Goal: Task Accomplishment & Management: Complete application form

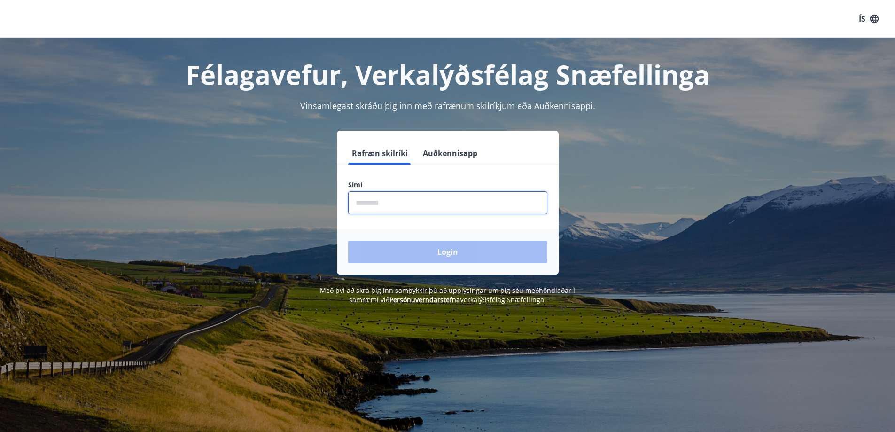
drag, startPoint x: 404, startPoint y: 205, endPoint x: 400, endPoint y: 202, distance: 5.0
click at [404, 205] on input "phone" at bounding box center [447, 202] width 199 height 23
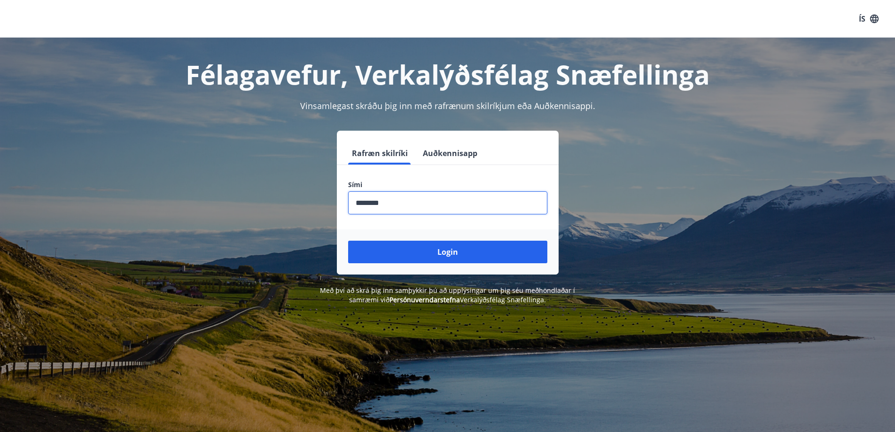
type input "********"
click at [348, 241] on button "Login" at bounding box center [447, 252] width 199 height 23
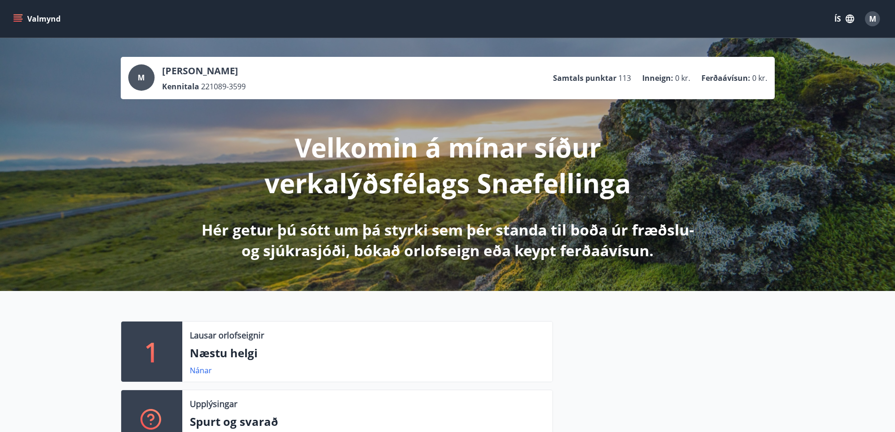
click at [13, 13] on button "Valmynd" at bounding box center [37, 18] width 53 height 17
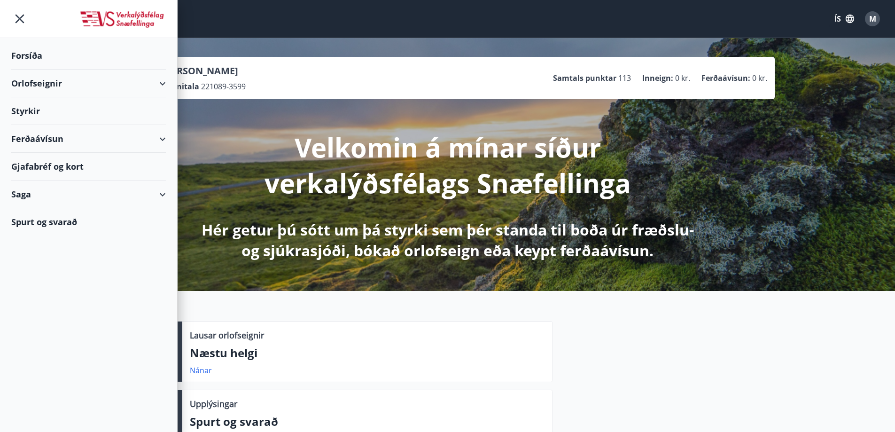
click at [151, 87] on div "Orlofseignir" at bounding box center [88, 84] width 155 height 28
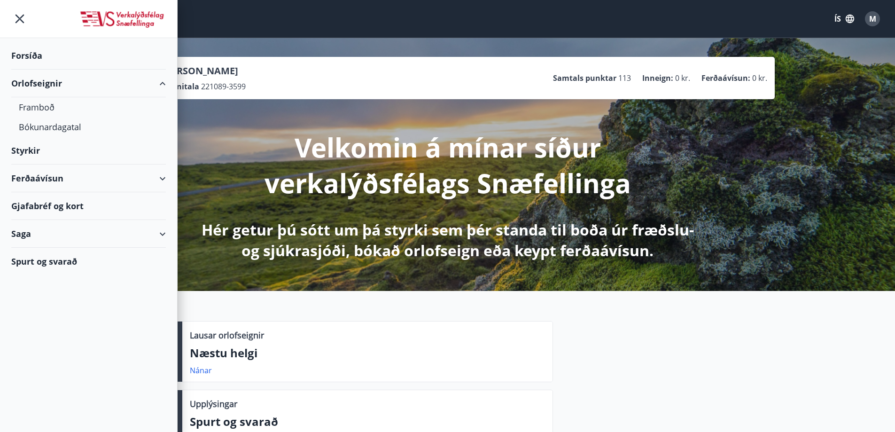
click at [151, 87] on div "Orlofseignir" at bounding box center [88, 84] width 155 height 28
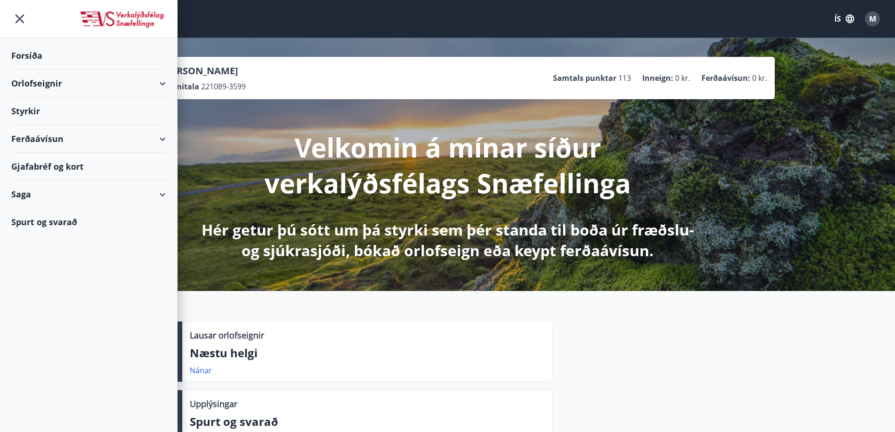
click at [79, 136] on div "Ferðaávísun" at bounding box center [88, 139] width 155 height 28
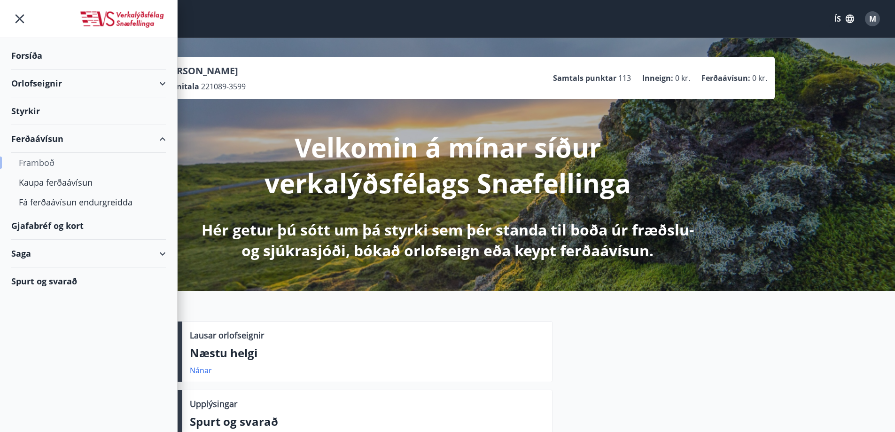
click at [54, 163] on div "Framboð" at bounding box center [89, 163] width 140 height 20
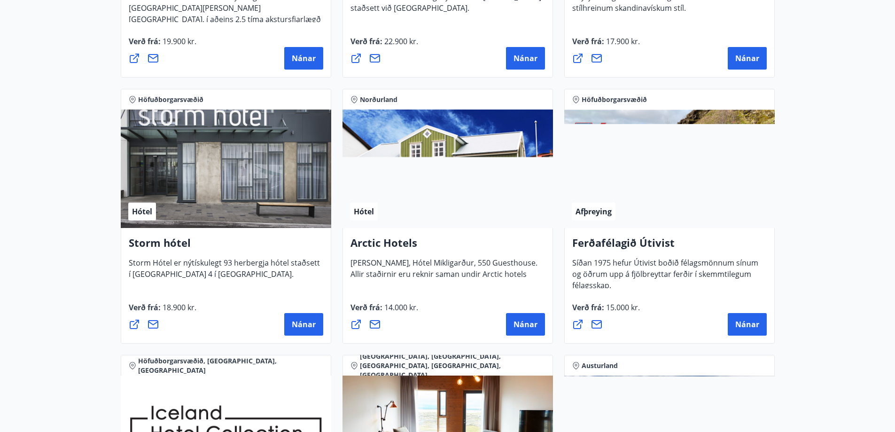
scroll to position [1081, 0]
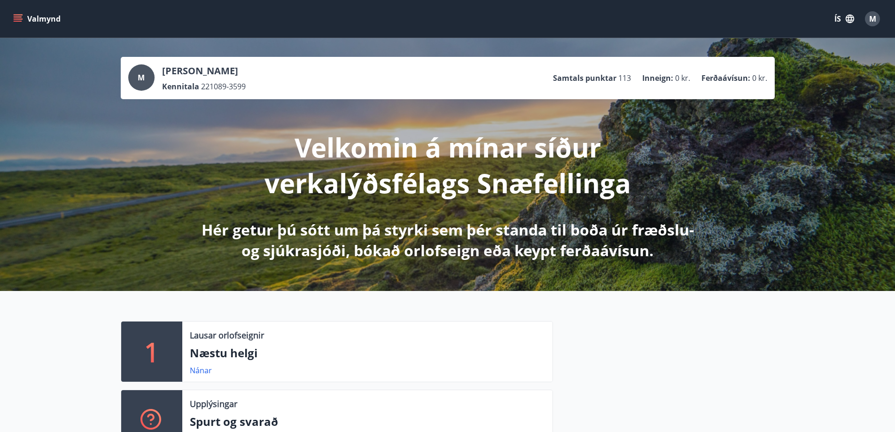
click at [23, 22] on button "Valmynd" at bounding box center [37, 18] width 53 height 17
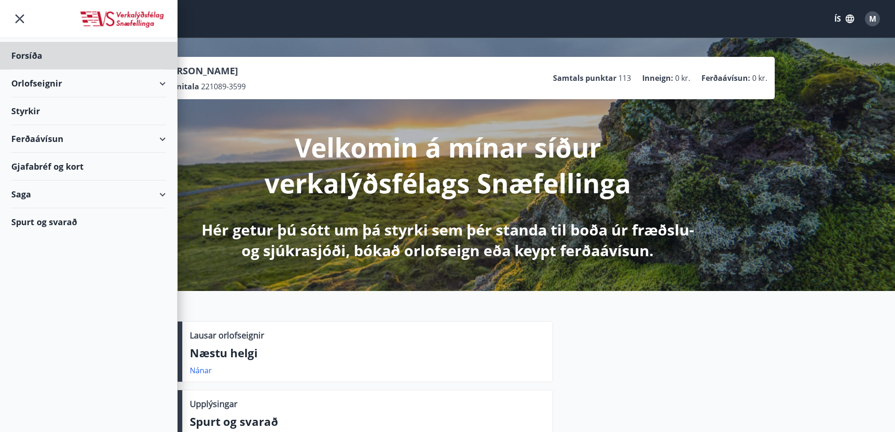
click at [49, 70] on div "Styrkir" at bounding box center [88, 56] width 155 height 28
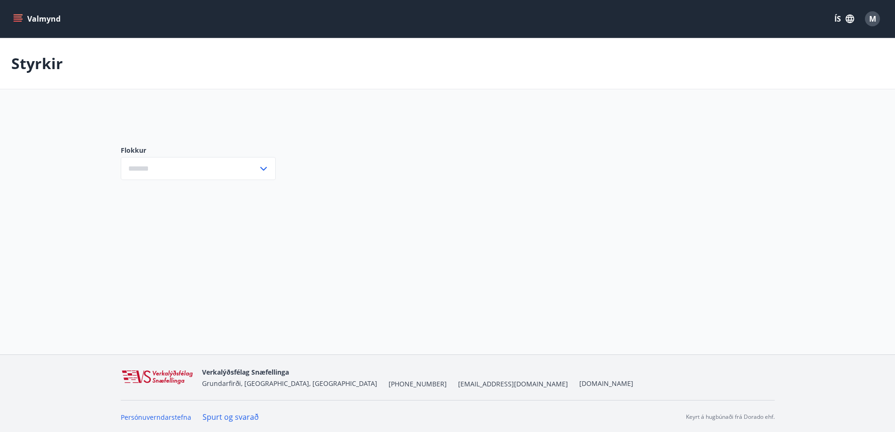
type input "***"
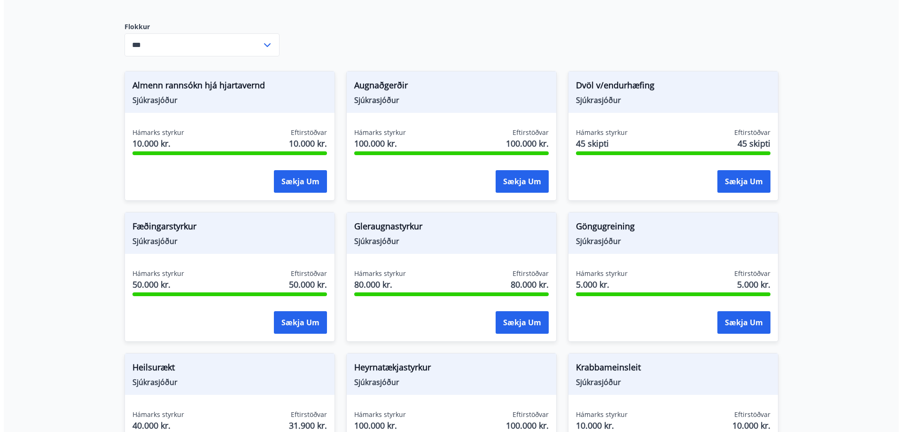
scroll to position [282, 0]
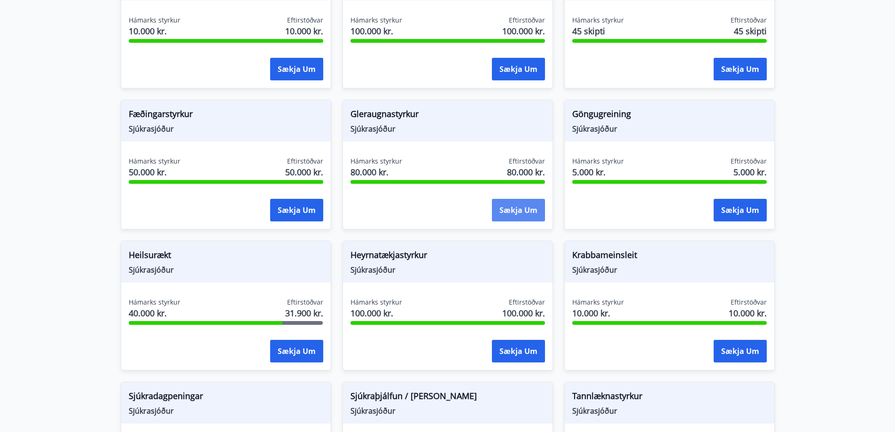
click at [532, 216] on button "Sækja um" at bounding box center [518, 210] width 53 height 23
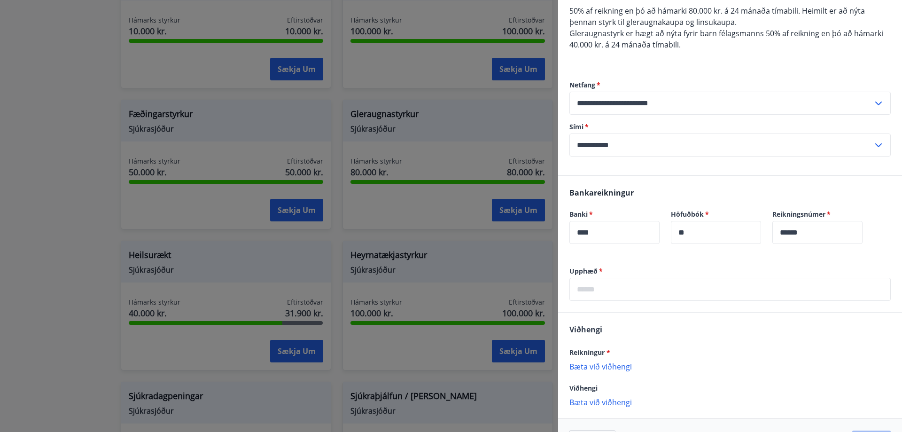
scroll to position [127, 0]
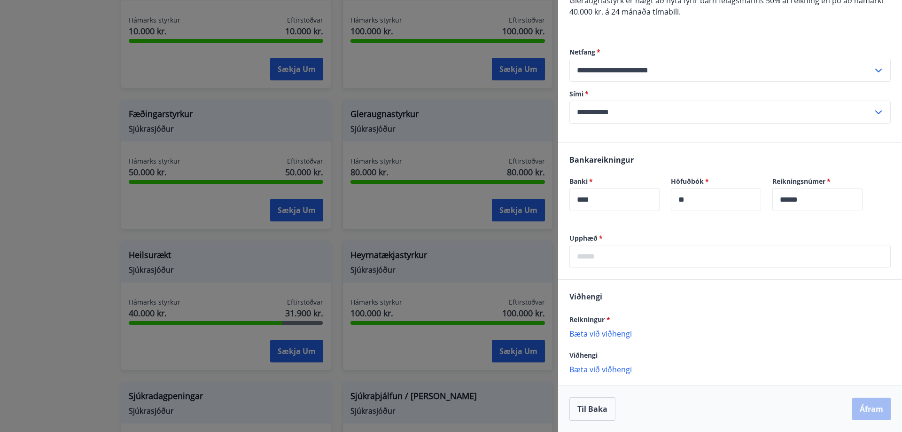
click at [608, 332] on p "Bæta við viðhengi" at bounding box center [729, 332] width 321 height 9
click at [627, 382] on p "Bæta við viðhengi" at bounding box center [729, 378] width 321 height 9
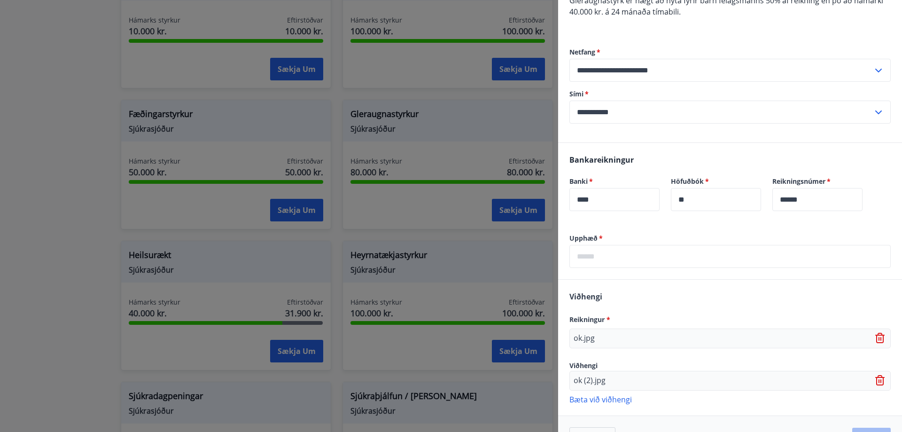
click at [627, 252] on input "text" at bounding box center [729, 256] width 321 height 23
type input "*****"
click at [626, 277] on div "Upphæð   * ***** ​" at bounding box center [730, 256] width 344 height 46
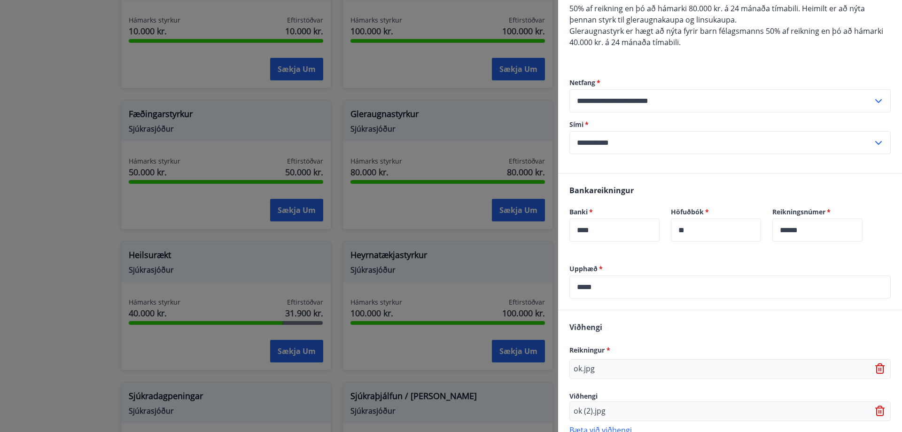
scroll to position [80, 0]
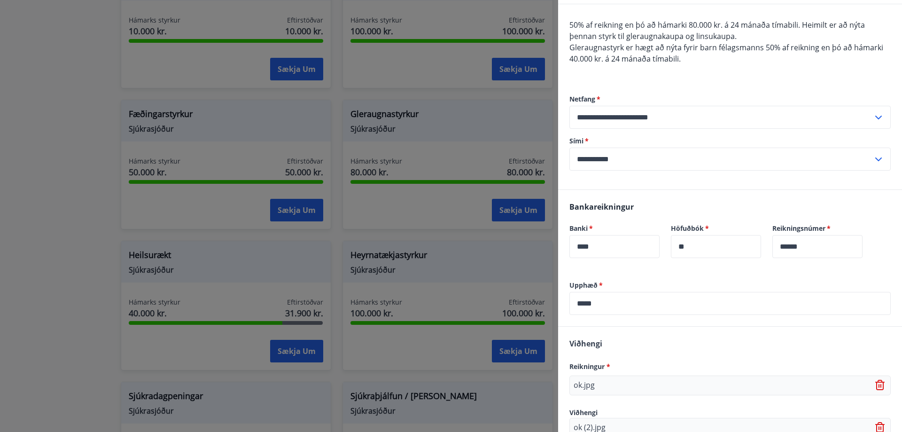
click at [645, 280] on div "Bankareikningur Banki   * **** ​ Höfuðbók   * ** ​ Reikningsnúmer   * ****** ​" at bounding box center [730, 235] width 344 height 91
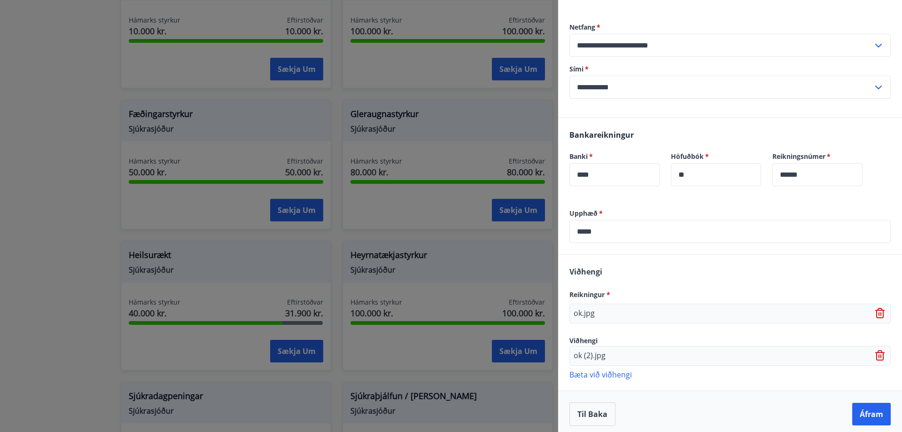
scroll to position [157, 0]
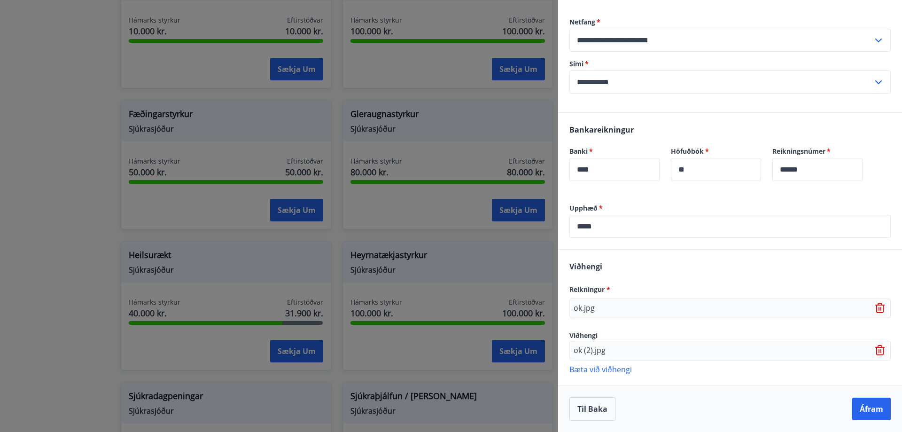
click at [638, 255] on div "Viðhengi Reikningur * ok.jpg Viðhengi ok (2).jpg Bæta við viðhengi {error_attac…" at bounding box center [730, 316] width 344 height 135
drag, startPoint x: 609, startPoint y: 265, endPoint x: 569, endPoint y: 271, distance: 39.9
click at [569, 271] on div "Viðhengi Reikningur * ok.jpg Viðhengi ok (2).jpg Bæta við viðhengi {error_attac…" at bounding box center [730, 316] width 344 height 135
click at [631, 269] on div "Viðhengi Reikningur * ok.jpg Viðhengi ok (2).jpg Bæta við viðhengi {error_attac…" at bounding box center [730, 316] width 344 height 135
click at [667, 264] on div "Viðhengi Reikningur * ok.jpg Viðhengi ok (2).jpg Bæta við viðhengi {error_attac…" at bounding box center [730, 316] width 344 height 135
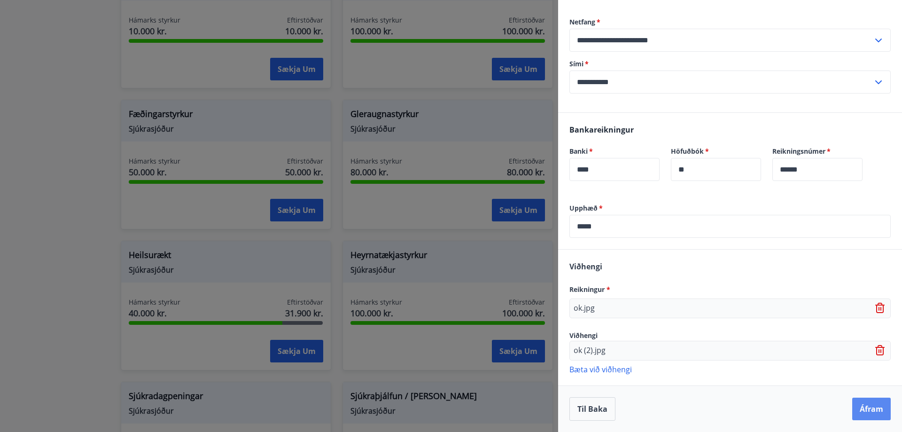
click at [863, 407] on button "Áfram" at bounding box center [871, 408] width 39 height 23
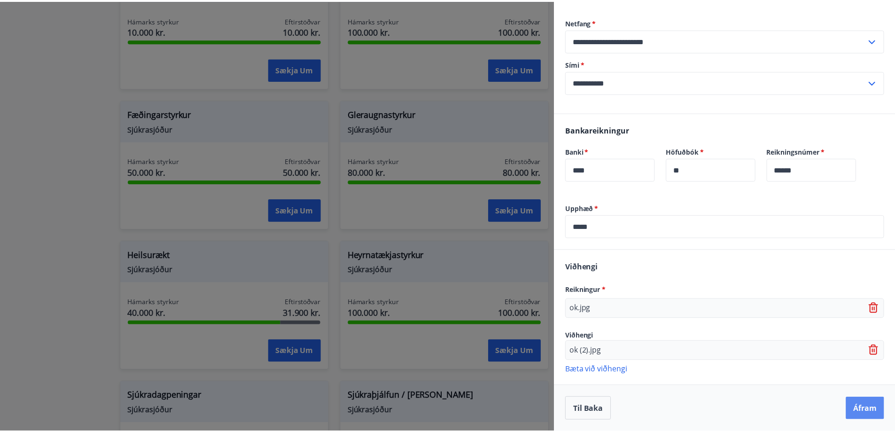
scroll to position [0, 0]
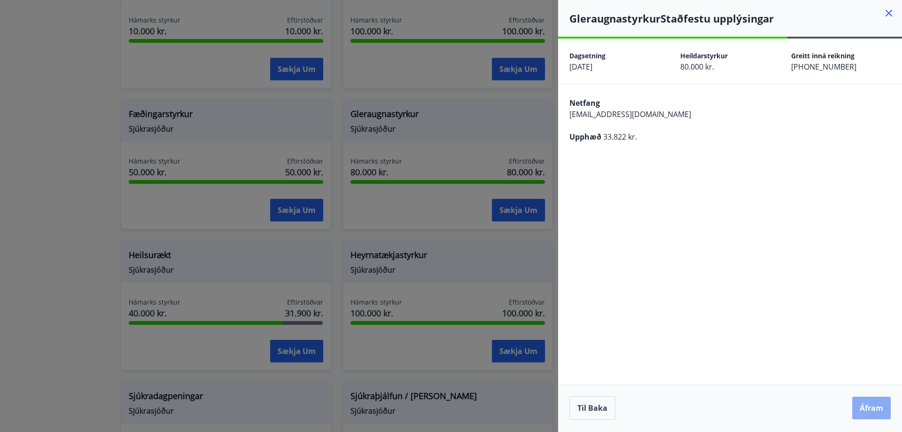
click at [866, 409] on button "Áfram" at bounding box center [871, 408] width 39 height 23
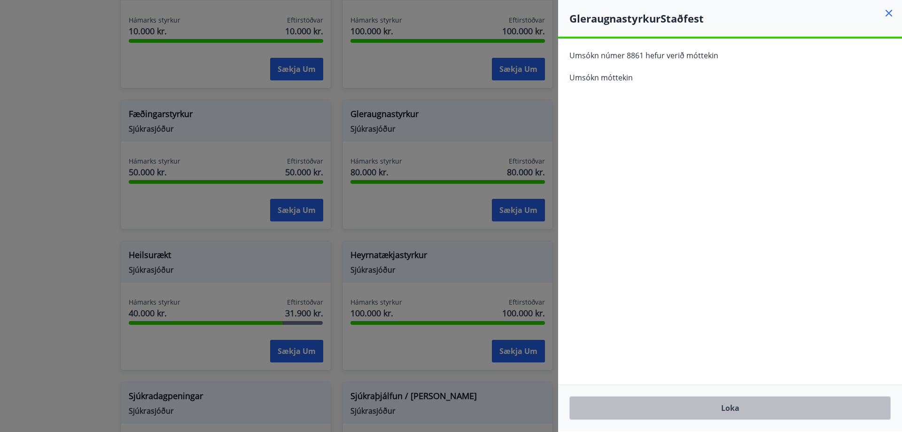
click at [748, 409] on button "Loka" at bounding box center [729, 407] width 321 height 23
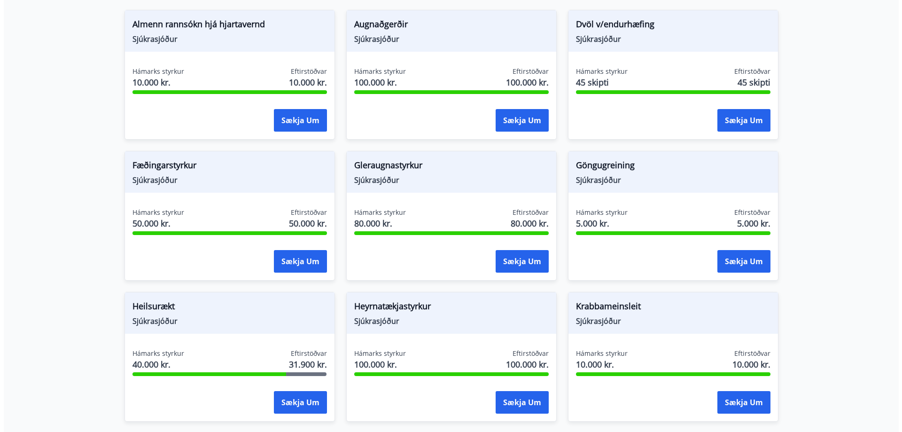
scroll to position [264, 0]
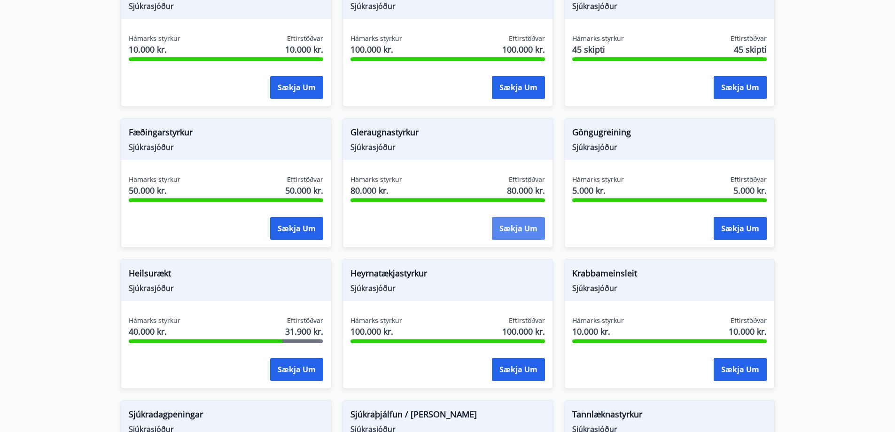
click at [519, 225] on button "Sækja um" at bounding box center [518, 228] width 53 height 23
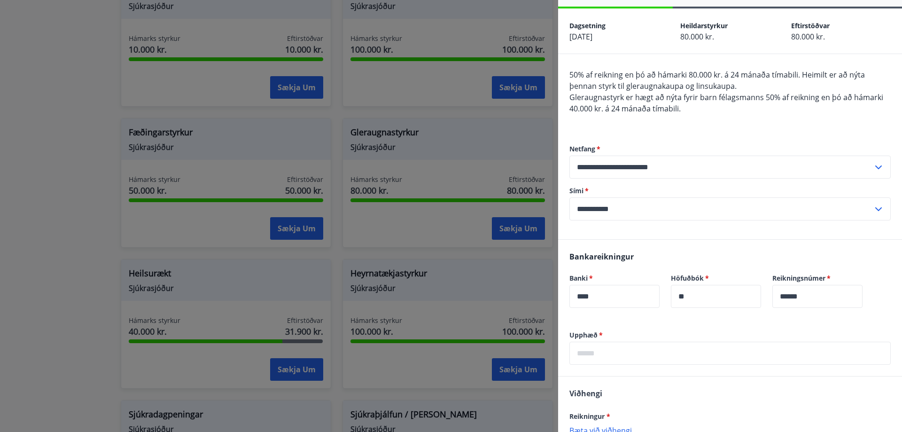
scroll to position [94, 0]
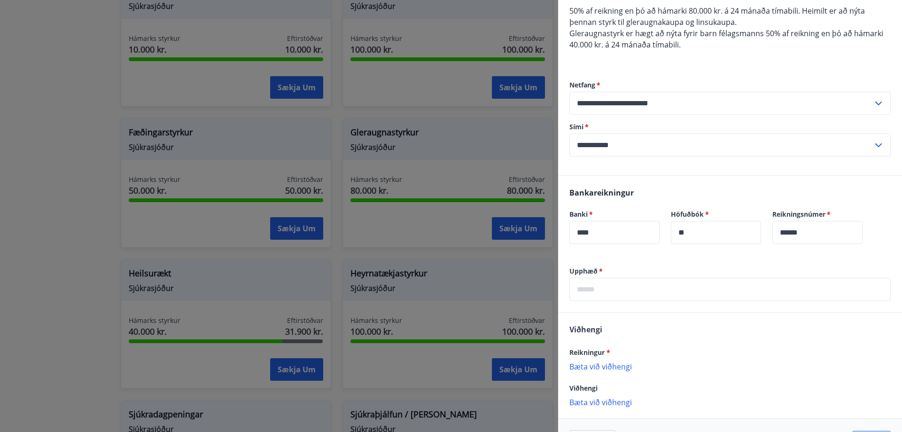
click at [671, 283] on input "text" at bounding box center [729, 289] width 321 height 23
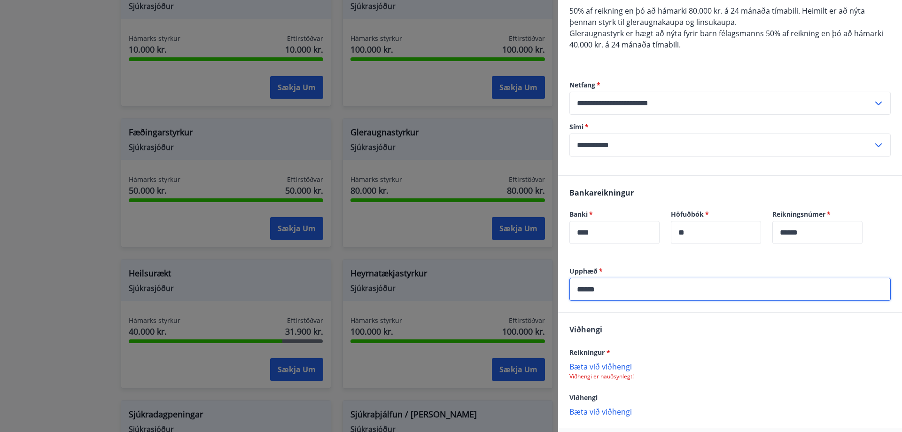
type input "******"
click at [660, 324] on div "Viðhengi Reikningur * Bæta við viðhengi Viðhengi er nauðsynlegt! Viðhengi Bæta …" at bounding box center [730, 369] width 344 height 115
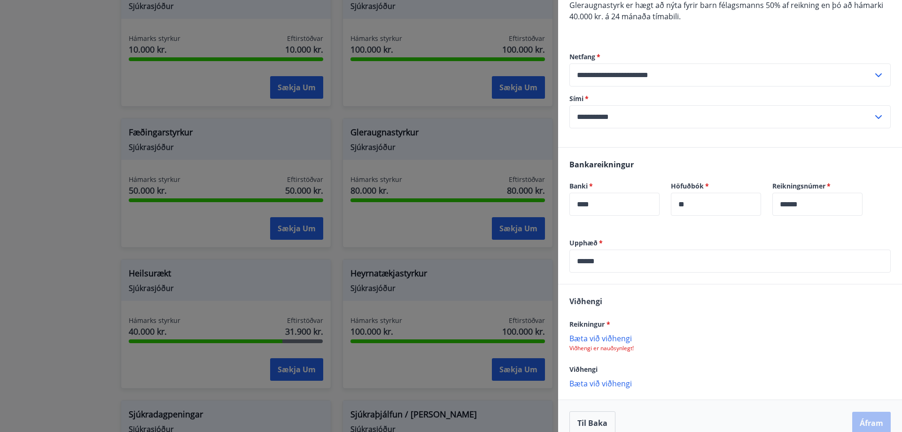
scroll to position [136, 0]
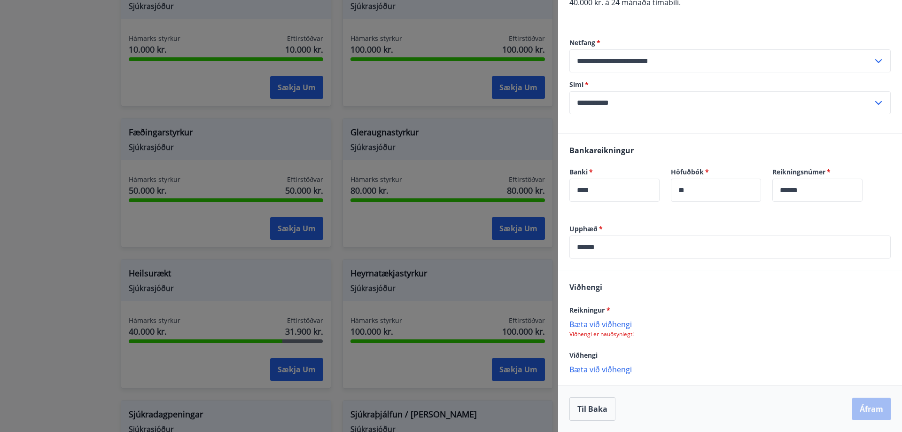
click at [615, 325] on p "Bæta við viðhengi" at bounding box center [729, 323] width 321 height 9
click at [875, 331] on icon at bounding box center [880, 327] width 11 height 11
click at [606, 327] on p "Bæta við viðhengi" at bounding box center [729, 323] width 321 height 9
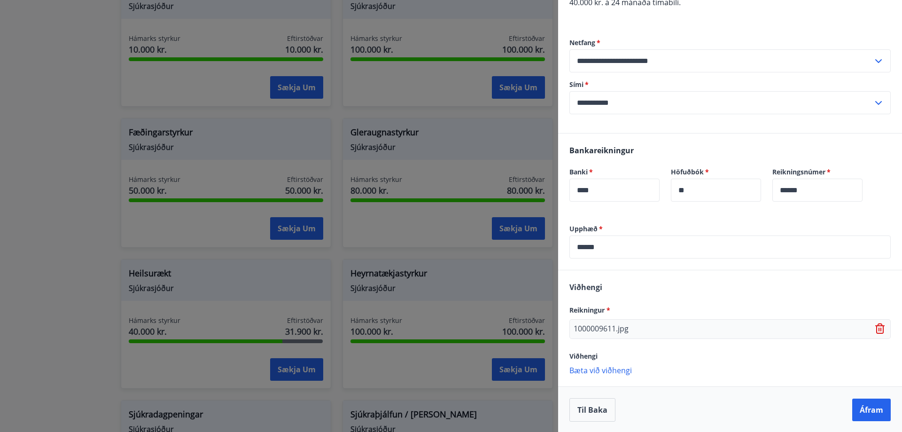
scroll to position [137, 0]
click at [620, 368] on p "Bæta við viðhengi" at bounding box center [729, 368] width 321 height 9
click at [627, 388] on p "Bæta við viðhengi" at bounding box center [729, 388] width 321 height 9
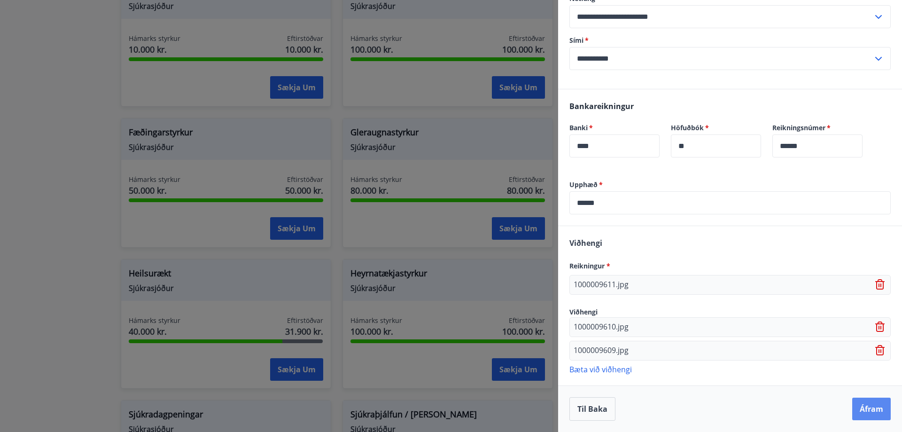
click at [863, 409] on button "Áfram" at bounding box center [871, 408] width 39 height 23
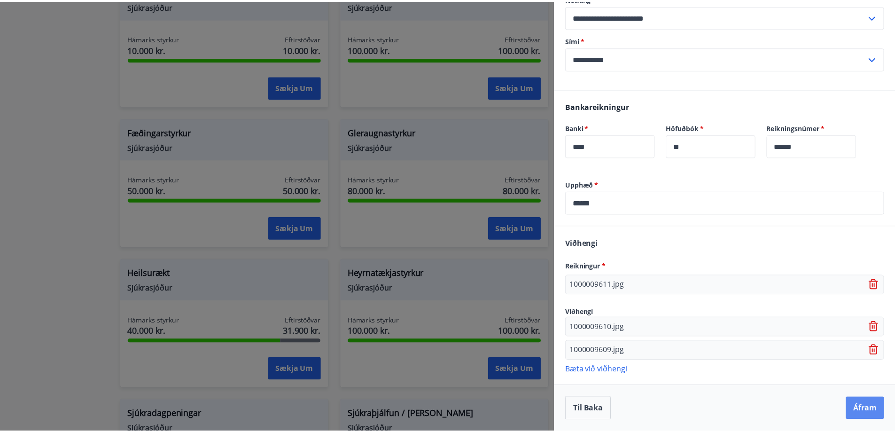
scroll to position [0, 0]
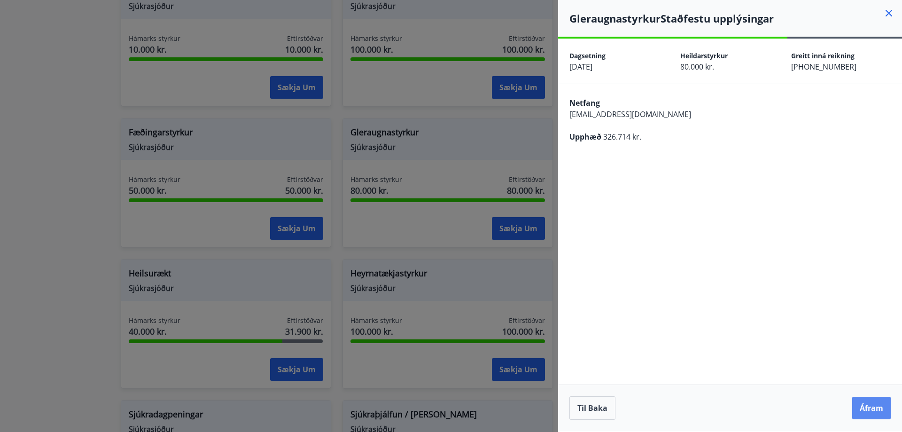
click at [871, 405] on button "Áfram" at bounding box center [871, 408] width 39 height 23
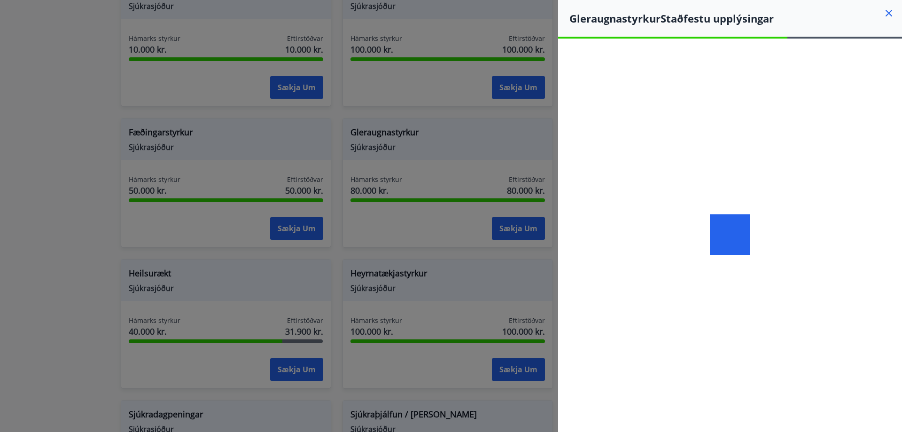
click at [888, 14] on icon at bounding box center [889, 13] width 7 height 7
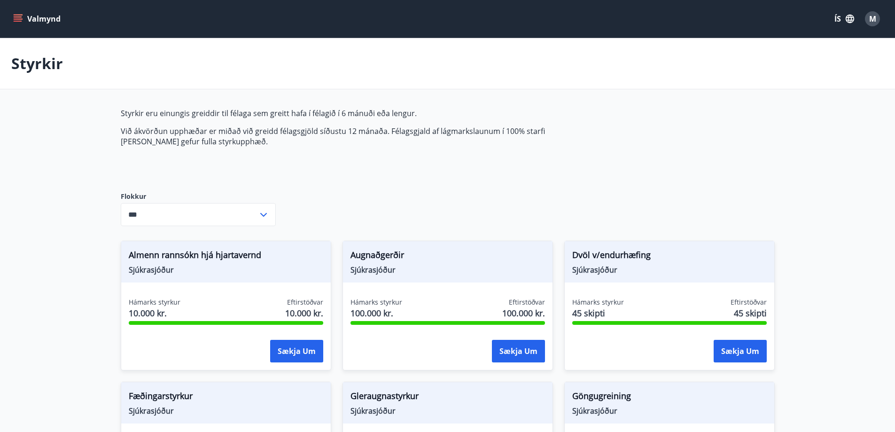
click at [42, 16] on button "Valmynd" at bounding box center [37, 18] width 53 height 17
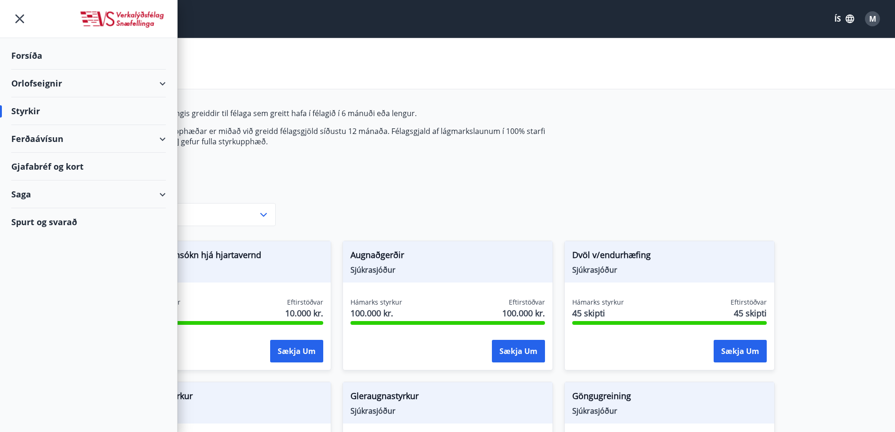
click at [19, 21] on icon "menu" at bounding box center [19, 18] width 17 height 17
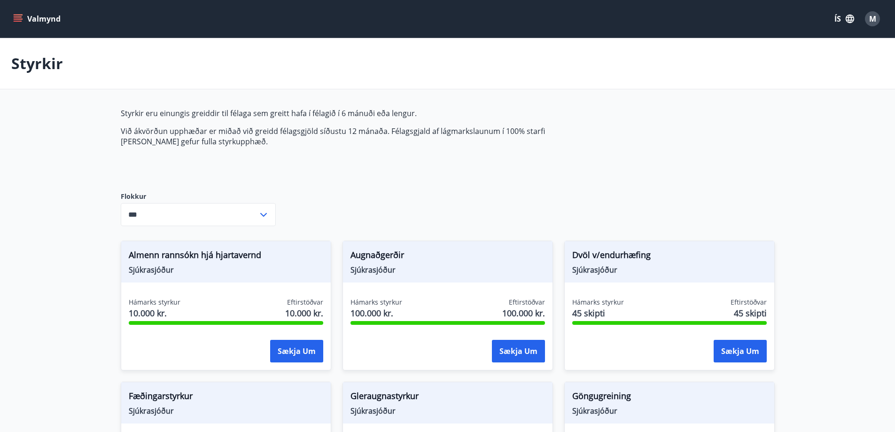
click at [21, 18] on icon "menu" at bounding box center [17, 18] width 9 height 9
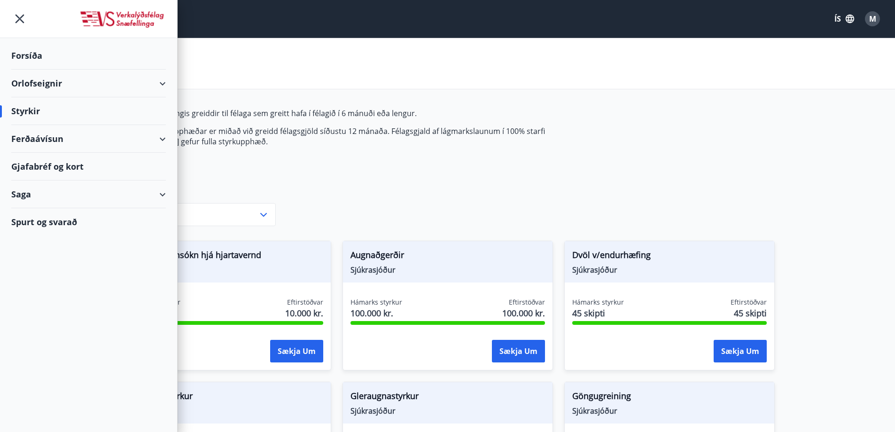
click at [36, 112] on div "Styrkir" at bounding box center [88, 111] width 155 height 28
click at [35, 57] on div "Forsíða" at bounding box center [88, 56] width 155 height 28
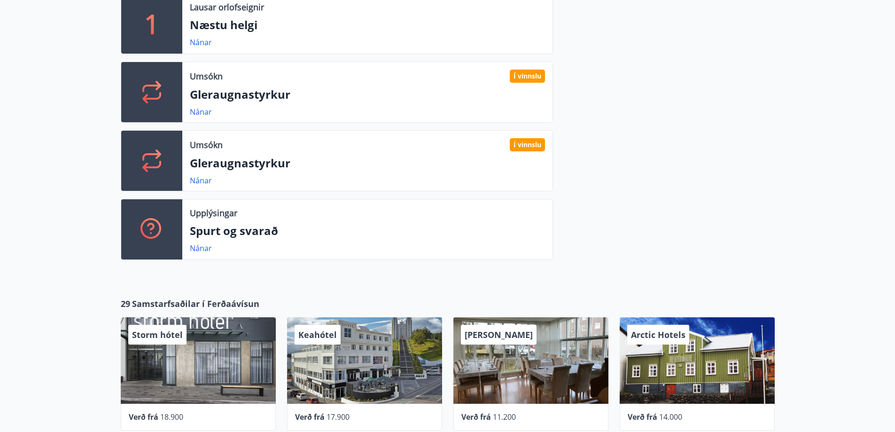
scroll to position [329, 0]
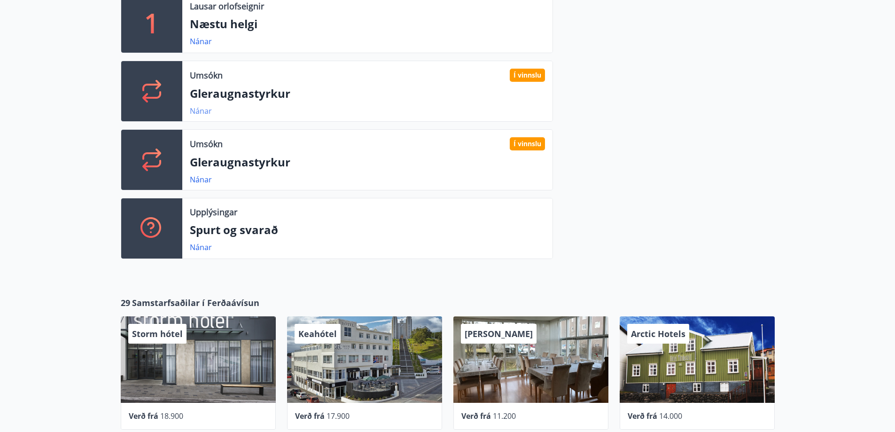
click at [208, 111] on link "Nánar" at bounding box center [201, 111] width 22 height 10
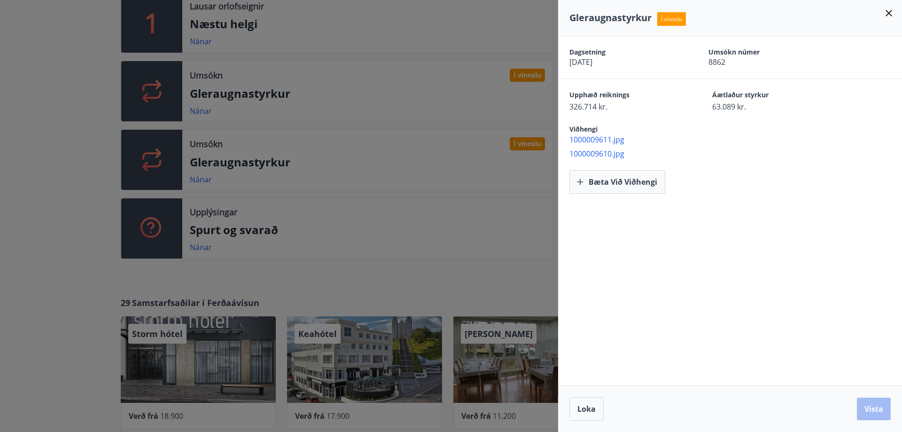
click at [271, 116] on div at bounding box center [451, 216] width 902 height 432
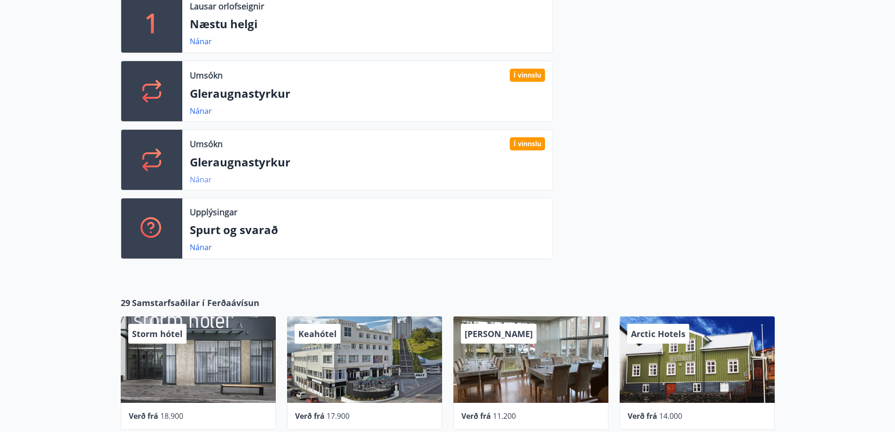
click at [207, 180] on link "Nánar" at bounding box center [201, 179] width 22 height 10
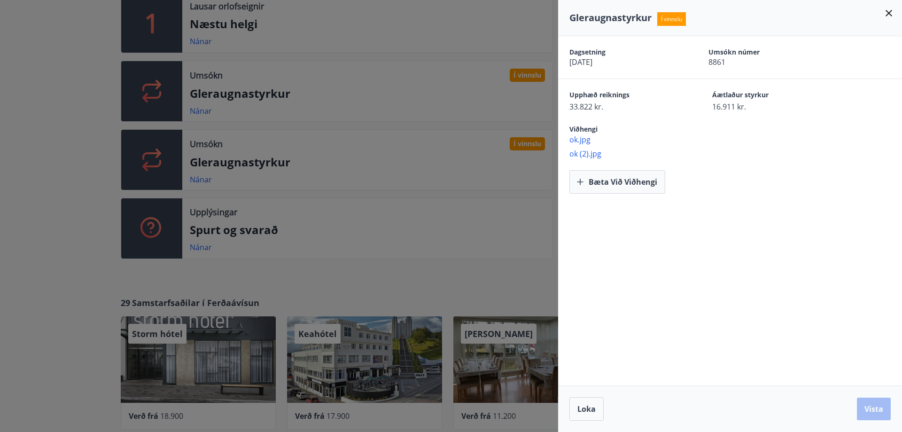
click at [320, 119] on div at bounding box center [451, 216] width 902 height 432
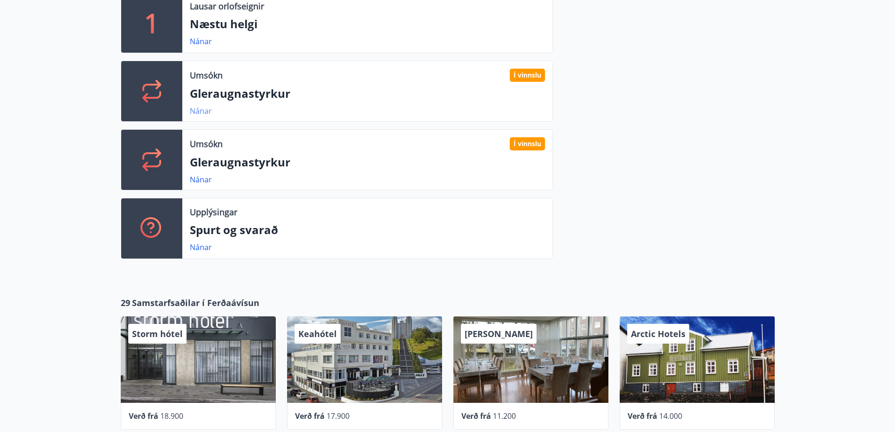
click at [194, 114] on link "Nánar" at bounding box center [201, 111] width 22 height 10
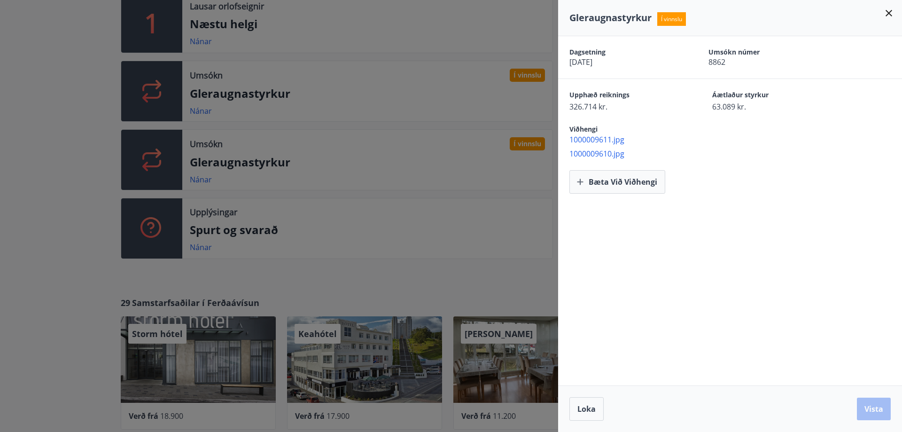
click at [688, 22] on div "Gleraugnastyrkur Í vinnslu" at bounding box center [729, 17] width 321 height 13
drag, startPoint x: 770, startPoint y: 58, endPoint x: 750, endPoint y: 72, distance: 25.0
click at [765, 62] on span "8862" at bounding box center [761, 62] width 106 height 10
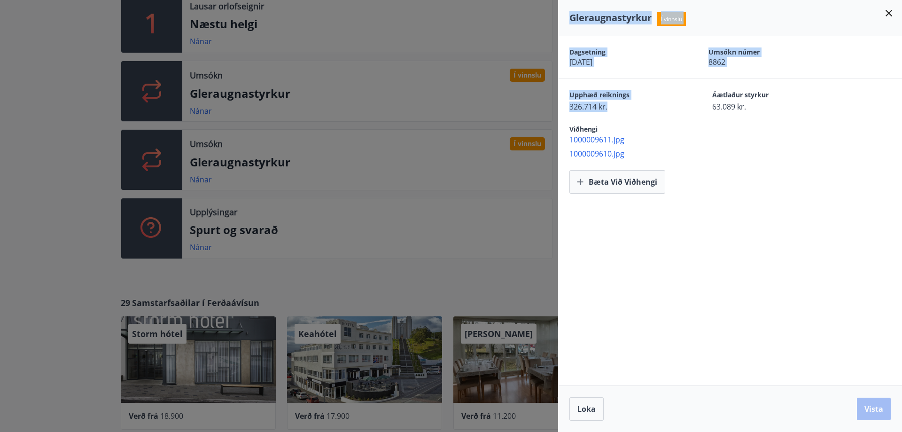
drag, startPoint x: 609, startPoint y: 106, endPoint x: 549, endPoint y: 100, distance: 60.9
click at [549, 100] on div "Gleraugnastyrkur Í vinnslu Dagsetning 18.08.2025 Umsókn númer 8862 Upphæð reikn…" at bounding box center [451, 216] width 902 height 432
click at [660, 108] on span "326.714 kr." at bounding box center [624, 106] width 110 height 10
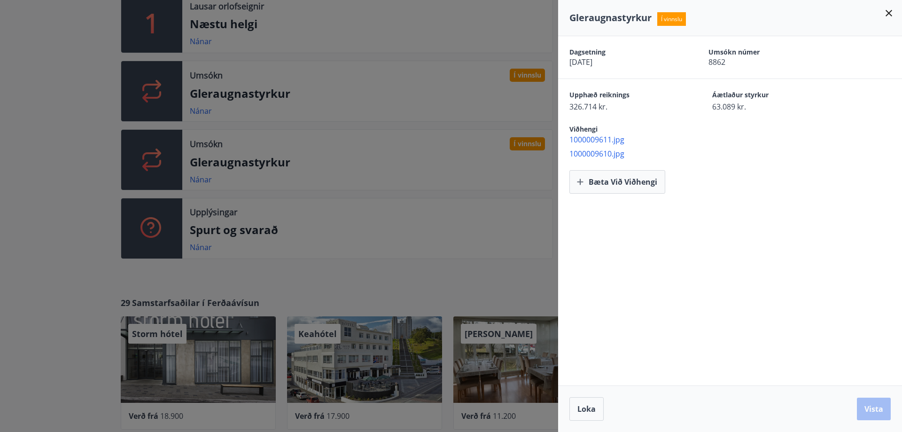
click at [327, 144] on div at bounding box center [451, 216] width 902 height 432
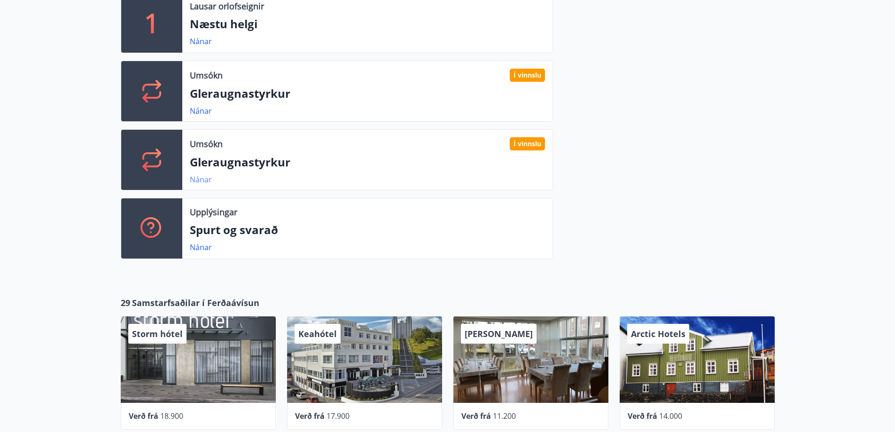
click at [201, 177] on link "Nánar" at bounding box center [201, 179] width 22 height 10
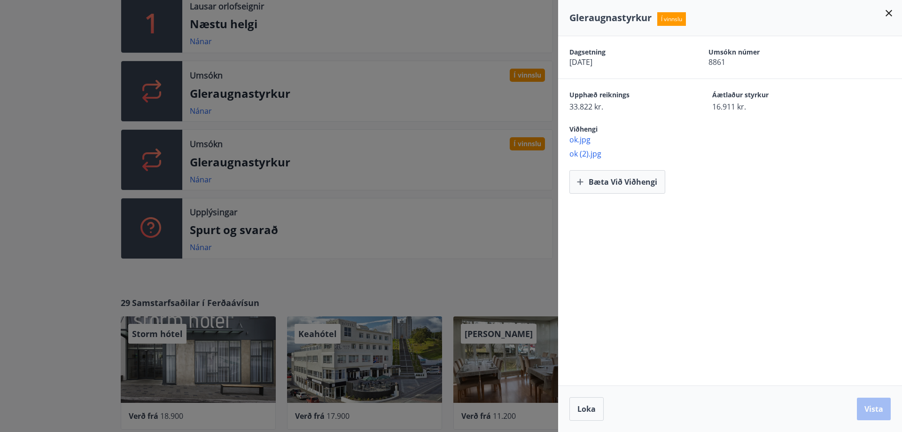
click at [375, 114] on div at bounding box center [451, 216] width 902 height 432
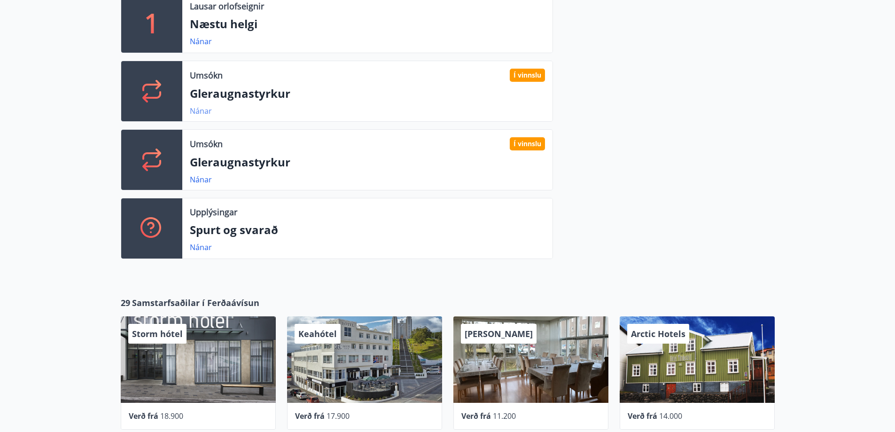
click at [198, 109] on link "Nánar" at bounding box center [201, 111] width 22 height 10
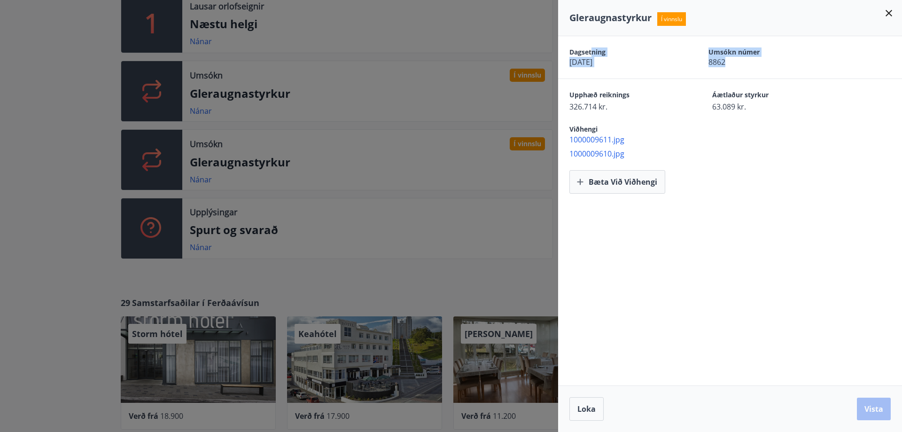
drag, startPoint x: 733, startPoint y: 66, endPoint x: 592, endPoint y: 50, distance: 142.4
click at [591, 48] on div "Dagsetning 18.08.2025 Umsókn númer 8862" at bounding box center [729, 57] width 321 height 20
click at [587, 400] on button "Loka" at bounding box center [586, 408] width 34 height 23
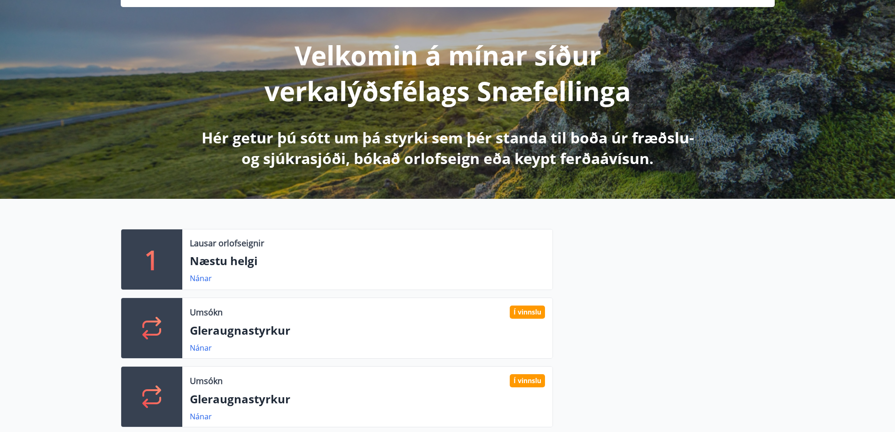
scroll to position [0, 0]
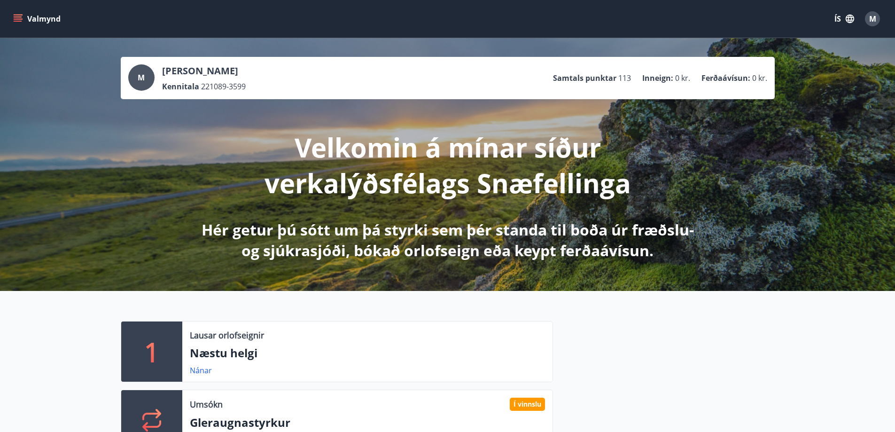
click at [49, 21] on button "Valmynd" at bounding box center [37, 18] width 53 height 17
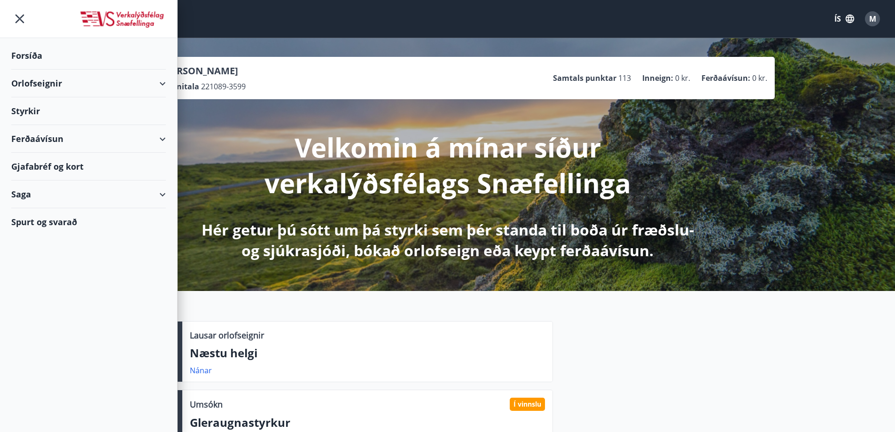
click at [48, 70] on div "Styrkir" at bounding box center [88, 56] width 155 height 28
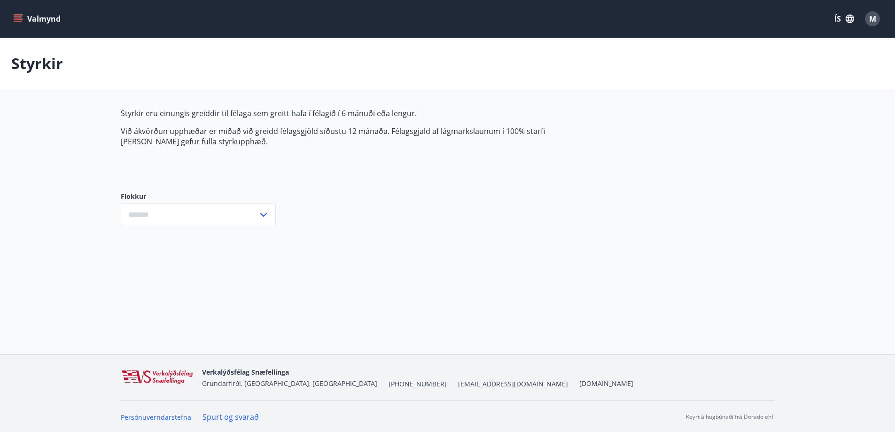
type input "***"
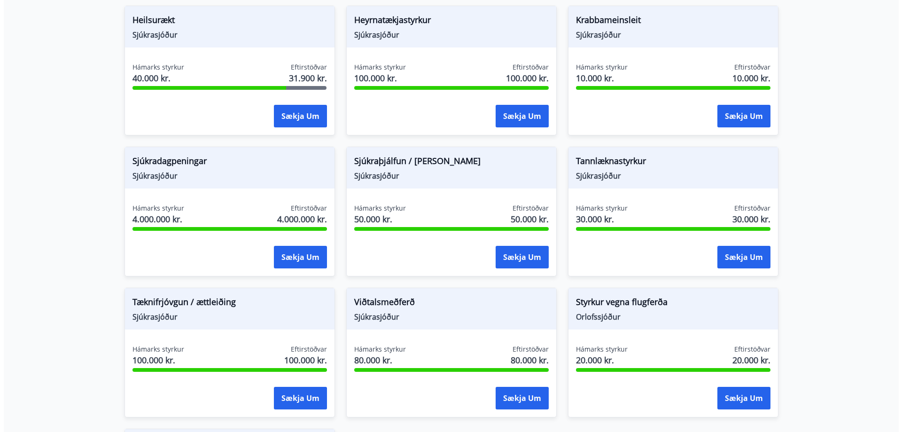
scroll to position [611, 0]
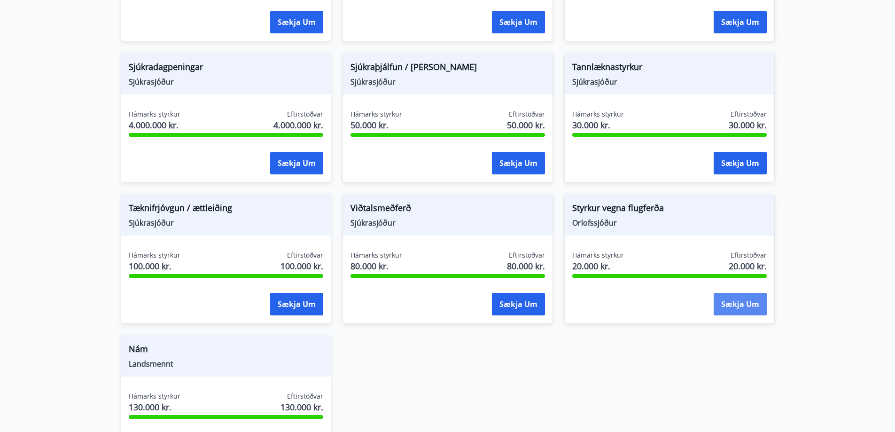
click at [732, 309] on button "Sækja um" at bounding box center [740, 304] width 53 height 23
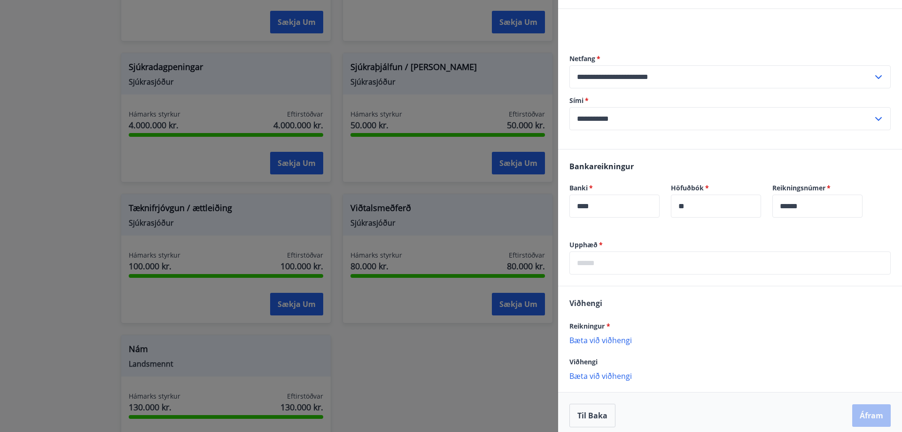
scroll to position [82, 0]
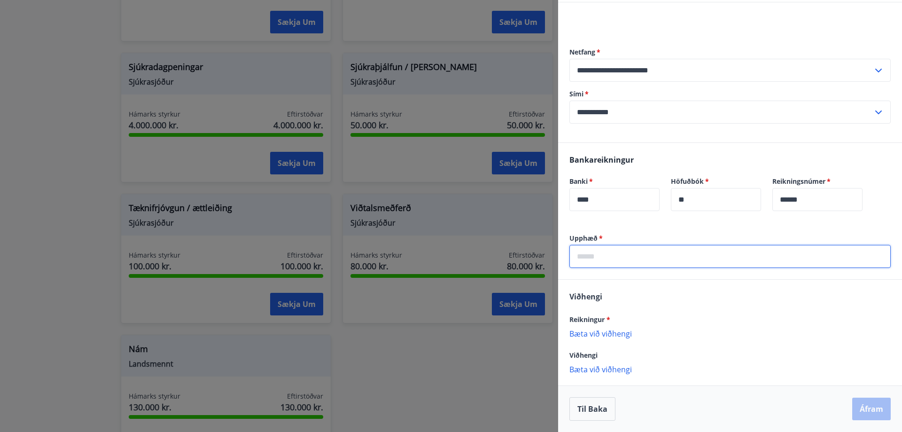
click at [653, 257] on input "text" at bounding box center [729, 256] width 321 height 23
type input "******"
click at [607, 335] on p "Bæta við viðhengi" at bounding box center [729, 332] width 321 height 9
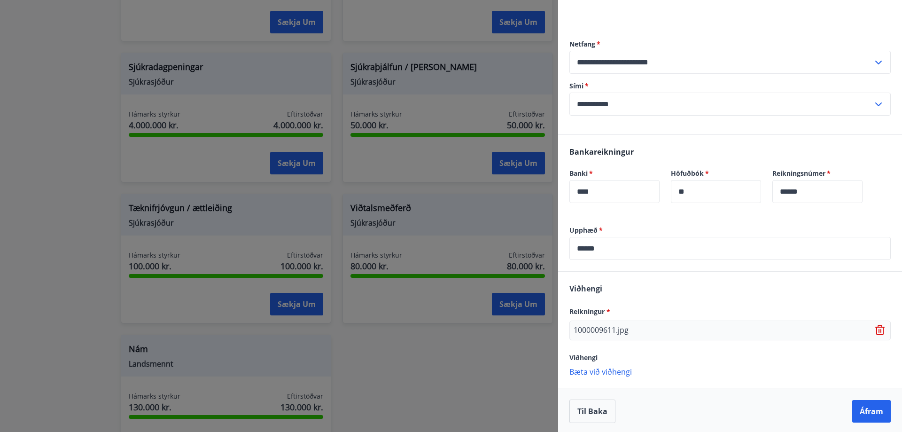
scroll to position [92, 0]
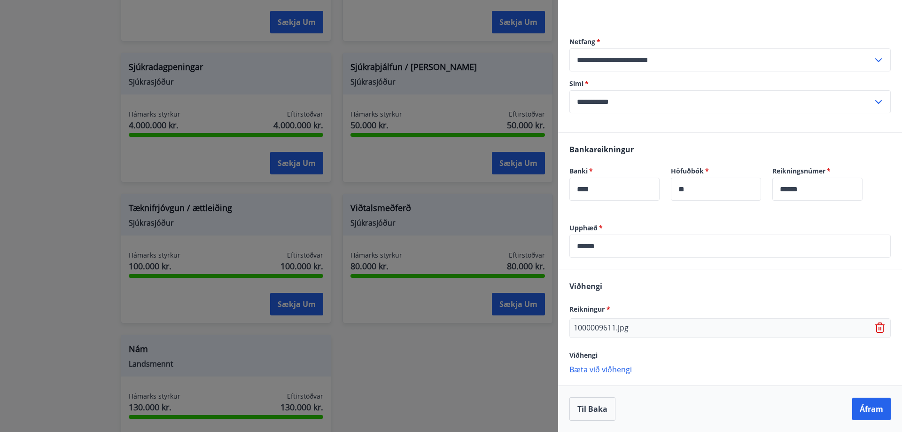
click at [624, 369] on p "Bæta við viðhengi" at bounding box center [729, 368] width 321 height 9
click at [611, 390] on p "Bæta við viðhengi" at bounding box center [729, 388] width 321 height 9
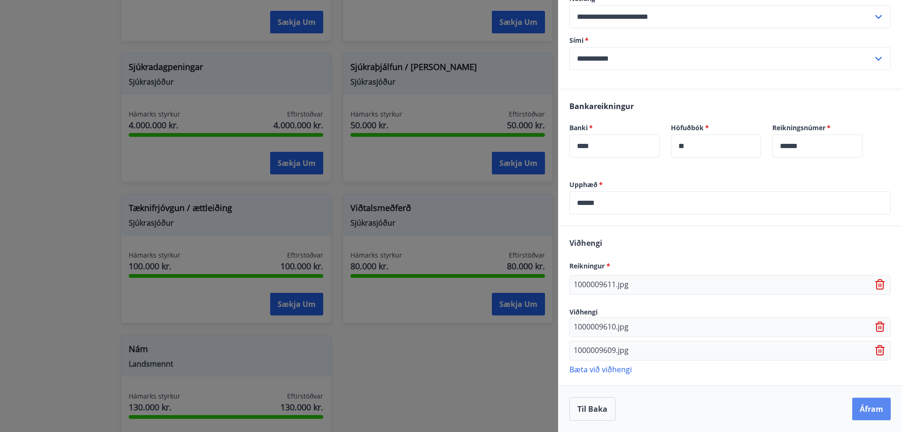
click at [865, 406] on button "Áfram" at bounding box center [871, 408] width 39 height 23
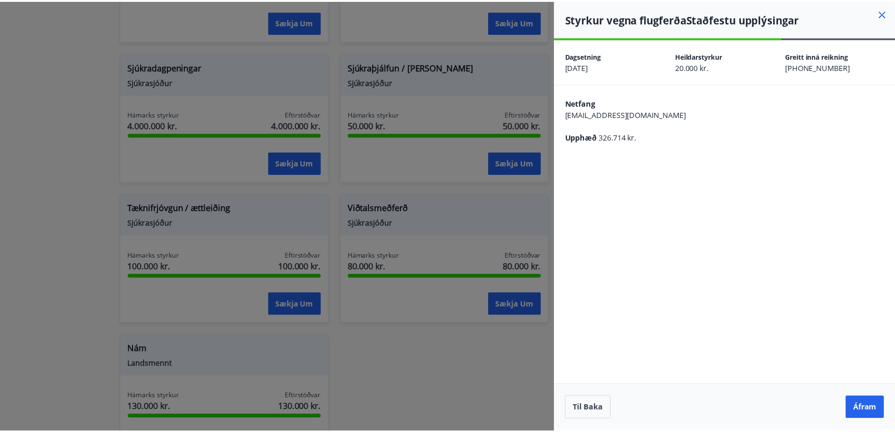
scroll to position [0, 0]
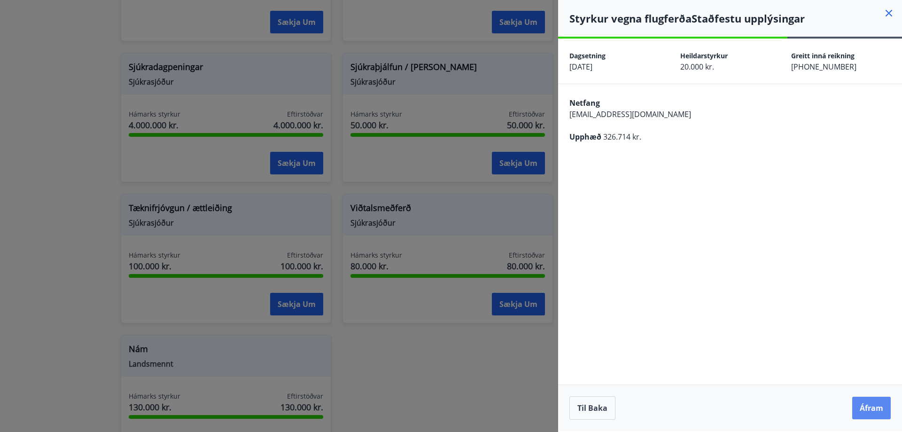
click at [874, 412] on button "Áfram" at bounding box center [871, 408] width 39 height 23
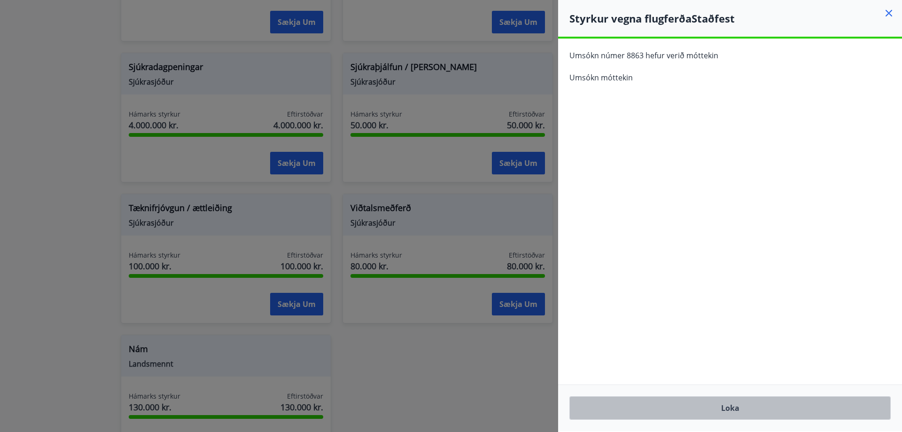
click at [686, 399] on button "Loka" at bounding box center [729, 407] width 321 height 23
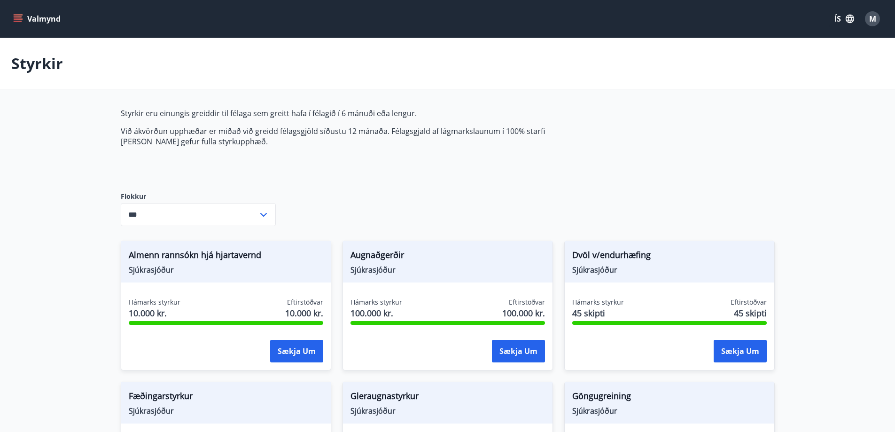
click at [57, 19] on button "Valmynd" at bounding box center [37, 18] width 53 height 17
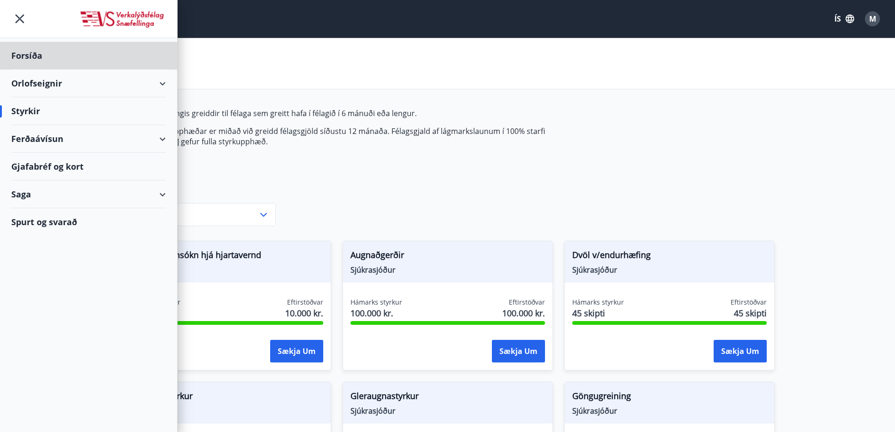
click at [54, 109] on div "Styrkir" at bounding box center [88, 111] width 155 height 28
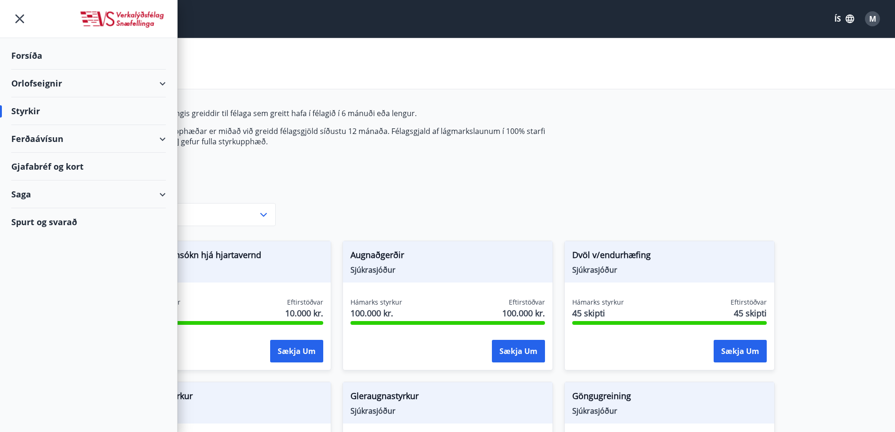
click at [43, 205] on div "Saga" at bounding box center [88, 194] width 155 height 28
click at [48, 258] on div "Umsóknir" at bounding box center [89, 258] width 140 height 20
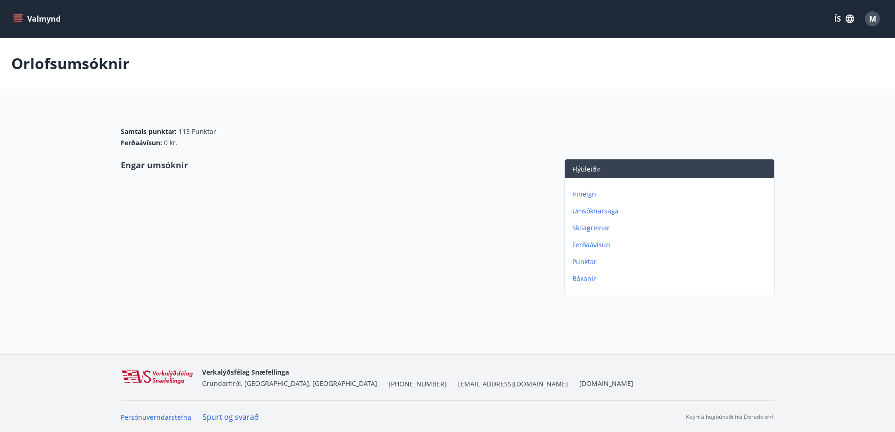
click at [596, 210] on p "Umsóknarsaga" at bounding box center [671, 210] width 198 height 9
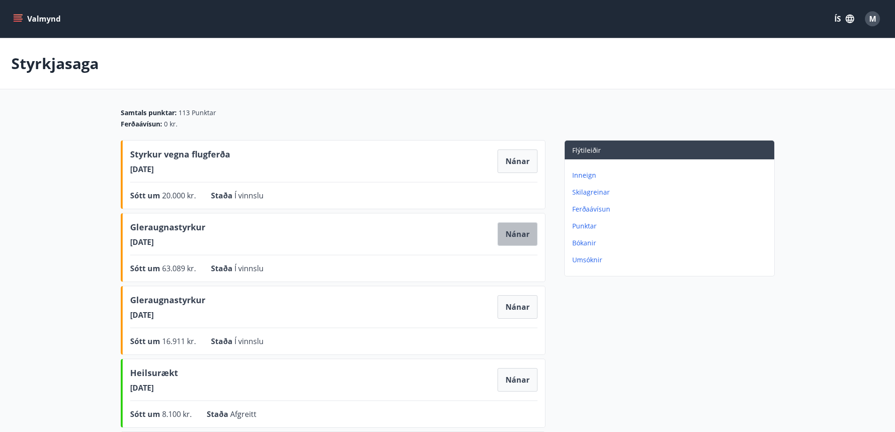
click at [521, 239] on button "Nánar" at bounding box center [518, 233] width 40 height 23
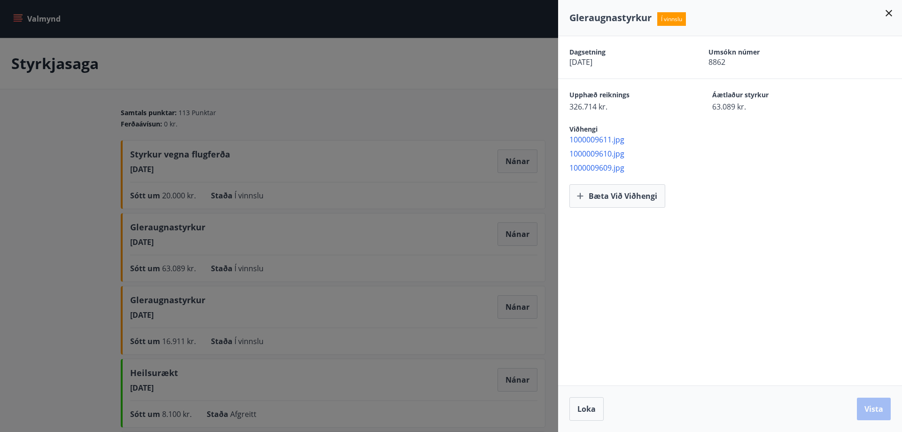
click at [793, 221] on div "Dagsetning 18.08.2025 Umsókn númer 8862 Upphæð reiknings 326.714 kr. Áætlaður s…" at bounding box center [730, 210] width 344 height 349
click at [766, 103] on span "63.089 kr." at bounding box center [767, 106] width 110 height 10
drag, startPoint x: 739, startPoint y: 92, endPoint x: 675, endPoint y: 96, distance: 64.1
click at [729, 91] on span "Áætlaður styrkur" at bounding box center [767, 95] width 110 height 11
drag, startPoint x: 675, startPoint y: 96, endPoint x: 666, endPoint y: 98, distance: 9.1
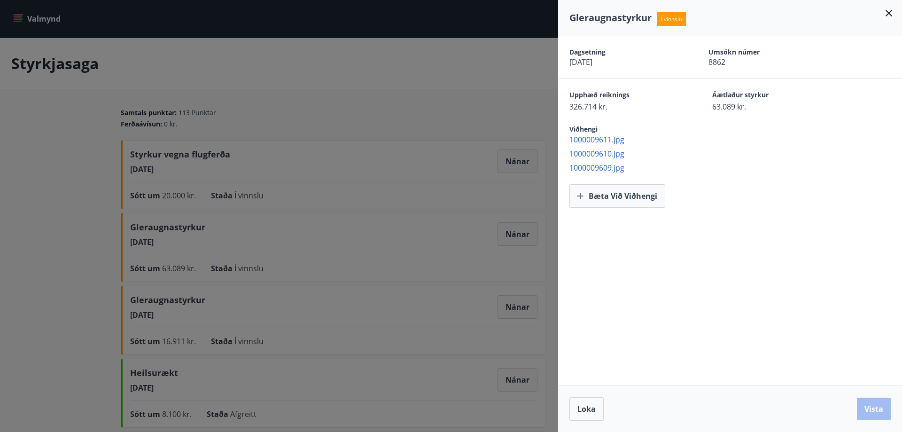
click at [672, 98] on span "Upphæð reiknings" at bounding box center [624, 95] width 110 height 11
drag, startPoint x: 666, startPoint y: 98, endPoint x: 757, endPoint y: 103, distance: 91.7
click at [714, 103] on div "Upphæð reiknings 326.714 kr. Áætlaður styrkur 63.089 kr." at bounding box center [735, 101] width 333 height 22
click at [888, 17] on icon at bounding box center [888, 13] width 11 height 11
